Goal: Task Accomplishment & Management: Use online tool/utility

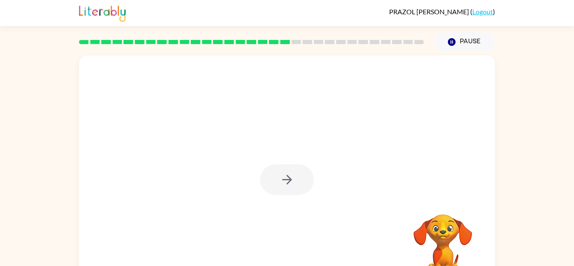
click at [282, 186] on div at bounding box center [287, 179] width 54 height 31
click at [281, 185] on icon "button" at bounding box center [287, 179] width 15 height 15
click at [281, 185] on div at bounding box center [287, 175] width 416 height 240
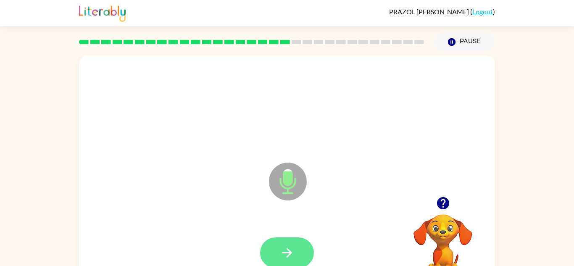
click at [281, 247] on icon "button" at bounding box center [287, 252] width 15 height 15
click at [299, 259] on button "button" at bounding box center [287, 252] width 54 height 31
click at [302, 261] on button "button" at bounding box center [287, 252] width 54 height 31
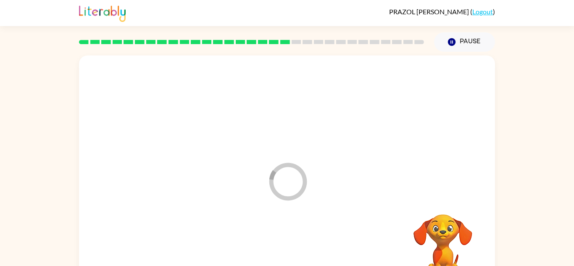
click at [299, 252] on div at bounding box center [286, 252] width 399 height 69
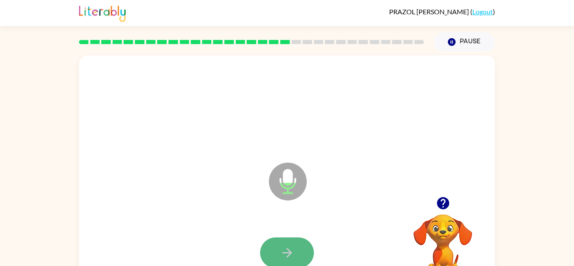
click at [289, 253] on icon "button" at bounding box center [287, 253] width 10 height 10
click at [297, 253] on button "button" at bounding box center [287, 252] width 54 height 31
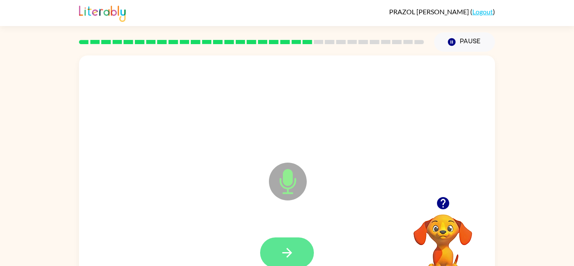
click at [291, 237] on button "button" at bounding box center [287, 252] width 54 height 31
click at [289, 254] on icon "button" at bounding box center [287, 253] width 10 height 10
click at [280, 242] on button "button" at bounding box center [287, 252] width 54 height 31
click at [294, 252] on icon "button" at bounding box center [287, 252] width 15 height 15
click at [296, 259] on button "button" at bounding box center [287, 252] width 54 height 31
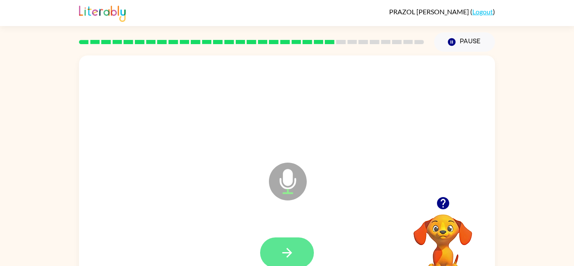
click at [300, 255] on button "button" at bounding box center [287, 252] width 54 height 31
click at [289, 254] on icon "button" at bounding box center [287, 253] width 10 height 10
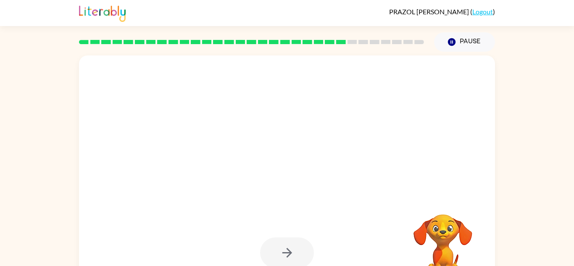
click at [289, 262] on div at bounding box center [287, 252] width 54 height 31
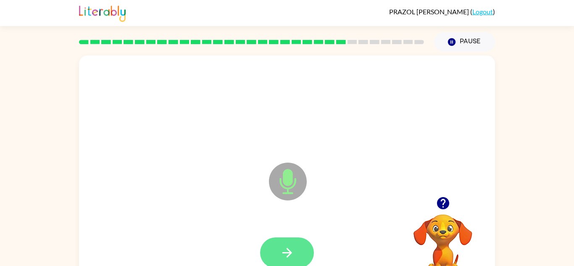
click at [290, 259] on icon "button" at bounding box center [287, 252] width 15 height 15
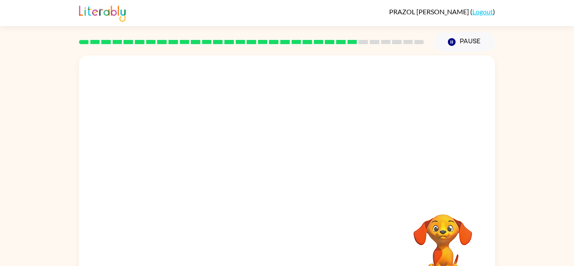
click at [359, 38] on div at bounding box center [251, 41] width 355 height 29
click at [359, 39] on div at bounding box center [251, 41] width 355 height 29
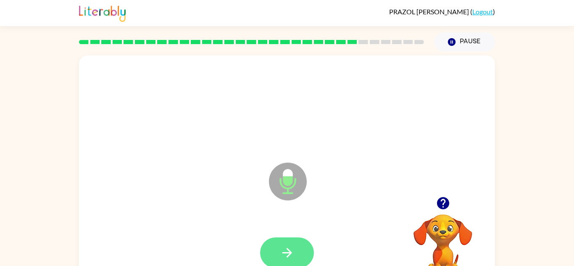
click at [274, 251] on button "button" at bounding box center [287, 252] width 54 height 31
click at [278, 257] on button "button" at bounding box center [287, 252] width 54 height 31
click at [300, 248] on button "button" at bounding box center [287, 252] width 54 height 31
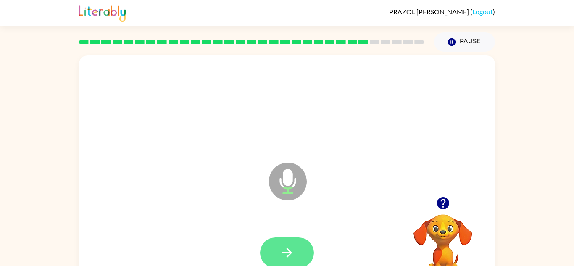
click at [289, 252] on icon "button" at bounding box center [287, 253] width 10 height 10
click at [280, 240] on button "button" at bounding box center [287, 252] width 54 height 31
click at [293, 257] on icon "button" at bounding box center [287, 252] width 15 height 15
click at [302, 257] on button "button" at bounding box center [287, 252] width 54 height 31
click at [299, 254] on button "button" at bounding box center [287, 252] width 54 height 31
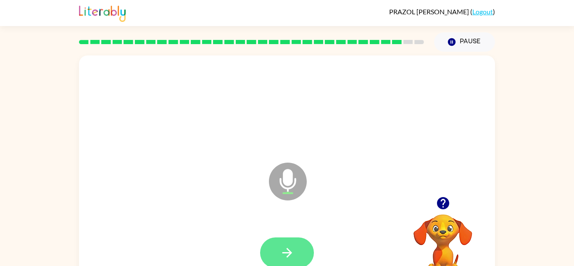
click at [297, 248] on button "button" at bounding box center [287, 252] width 54 height 31
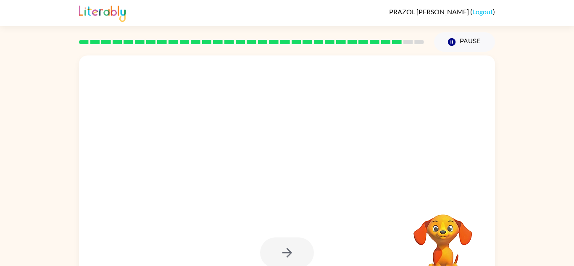
click at [297, 246] on div at bounding box center [287, 252] width 54 height 31
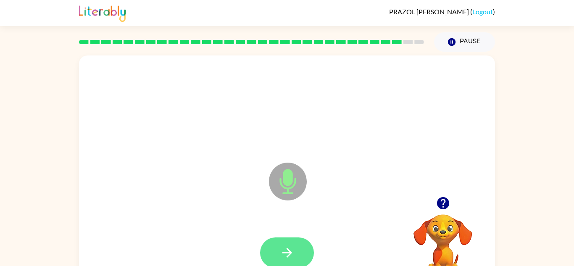
click at [296, 252] on button "button" at bounding box center [287, 252] width 54 height 31
click at [291, 241] on button "button" at bounding box center [287, 252] width 54 height 31
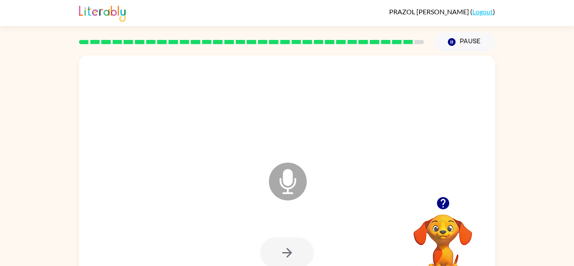
click at [296, 258] on div at bounding box center [287, 252] width 54 height 31
click at [296, 258] on button "button" at bounding box center [287, 252] width 54 height 31
